Goal: Transaction & Acquisition: Book appointment/travel/reservation

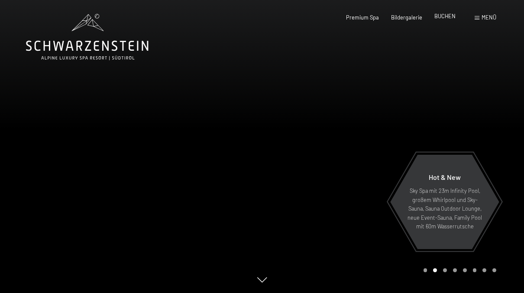
click at [443, 17] on span "BUCHEN" at bounding box center [445, 16] width 21 height 7
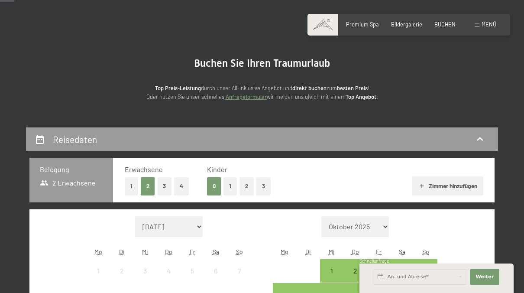
scroll to position [87, 0]
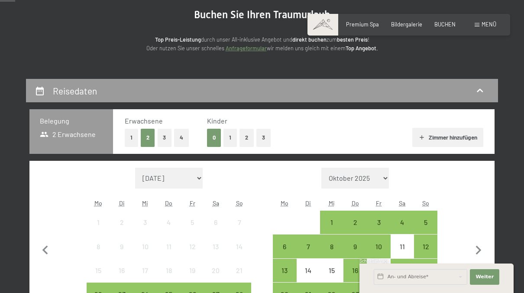
click at [130, 139] on button "1" at bounding box center [131, 138] width 13 height 18
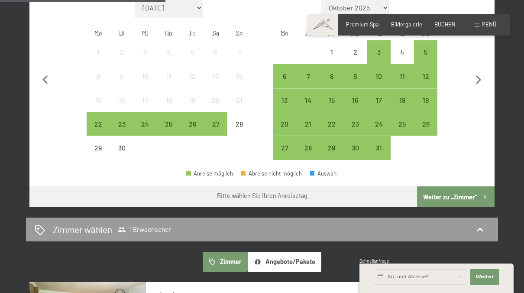
scroll to position [260, 0]
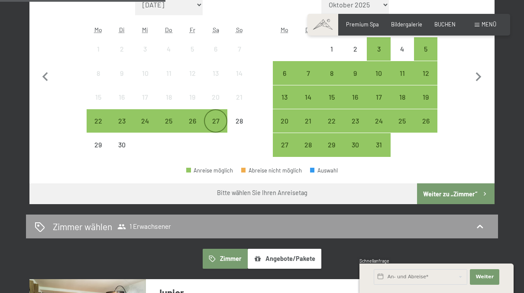
click at [216, 121] on div "27" at bounding box center [216, 128] width 22 height 22
